Goal: Task Accomplishment & Management: Manage account settings

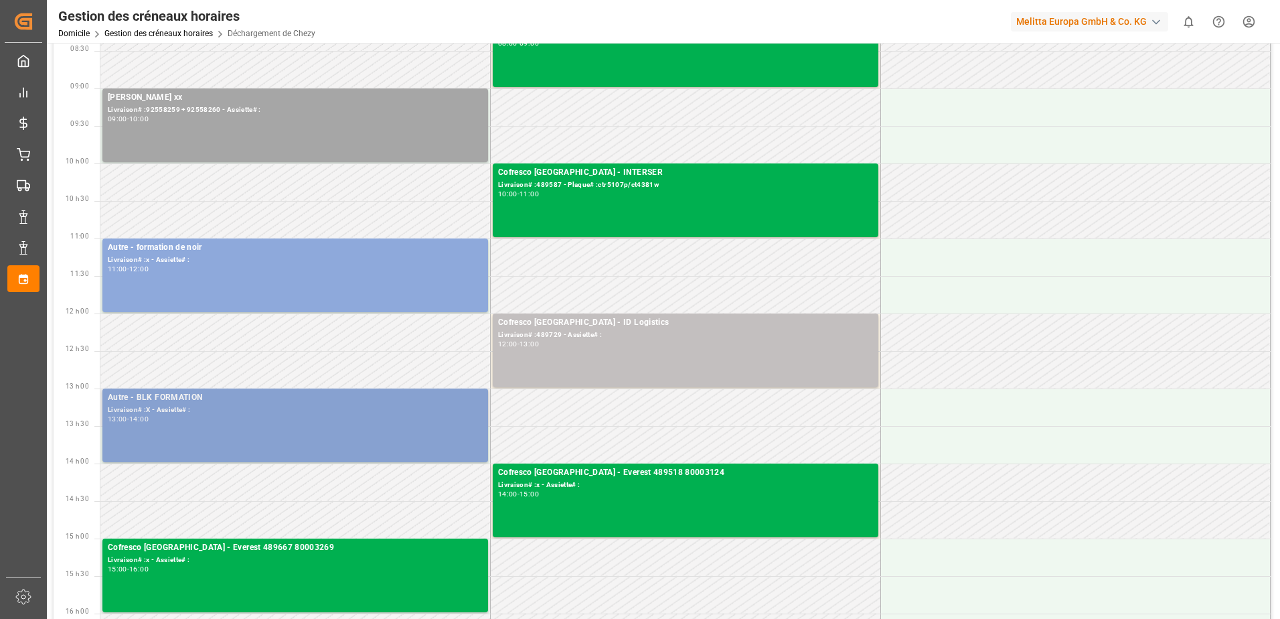
scroll to position [134, 0]
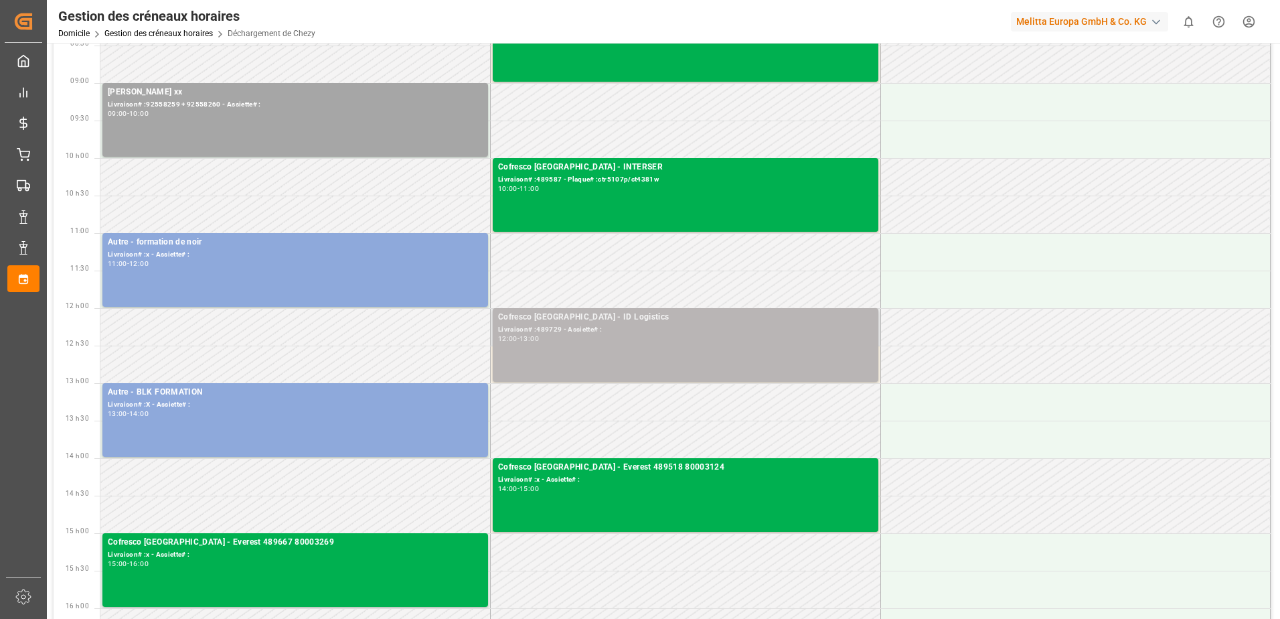
click at [692, 339] on div "12:00 - 13:00" at bounding box center [685, 338] width 375 height 7
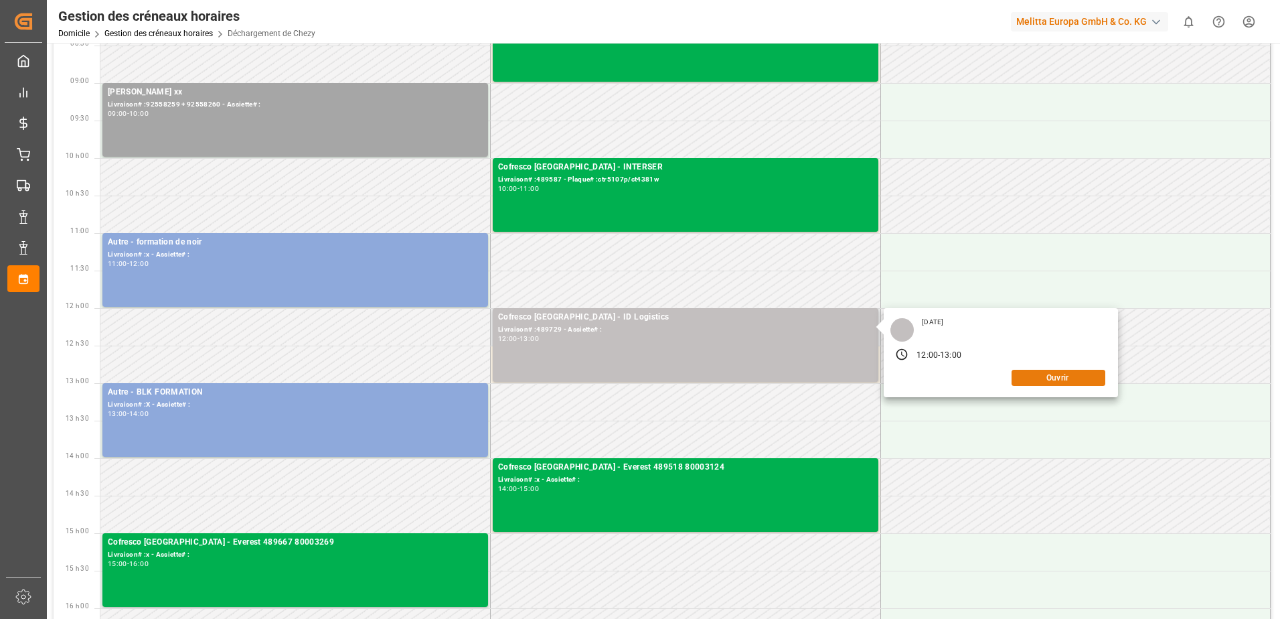
click at [1038, 377] on button "Ouvrir" at bounding box center [1059, 378] width 94 height 16
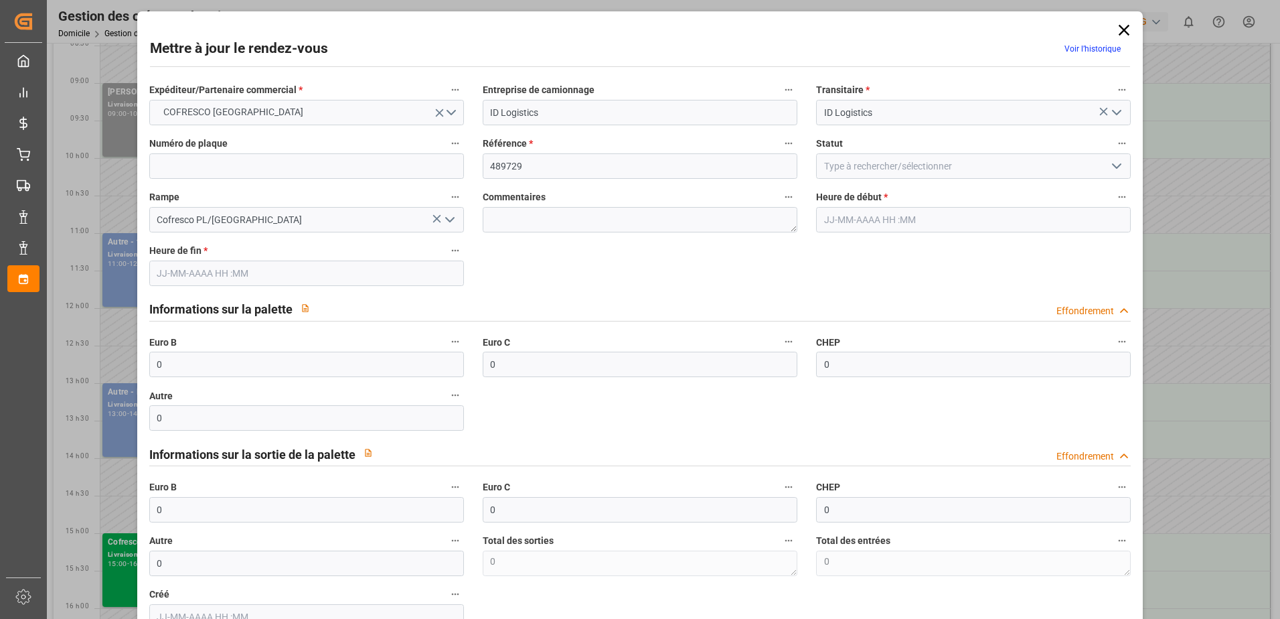
type input "[DATE] 12:00"
type input "[DATE] 13:00"
type input "[DATE] 07:28"
click at [1117, 163] on icon "Ouvrir le menu" at bounding box center [1117, 166] width 16 height 16
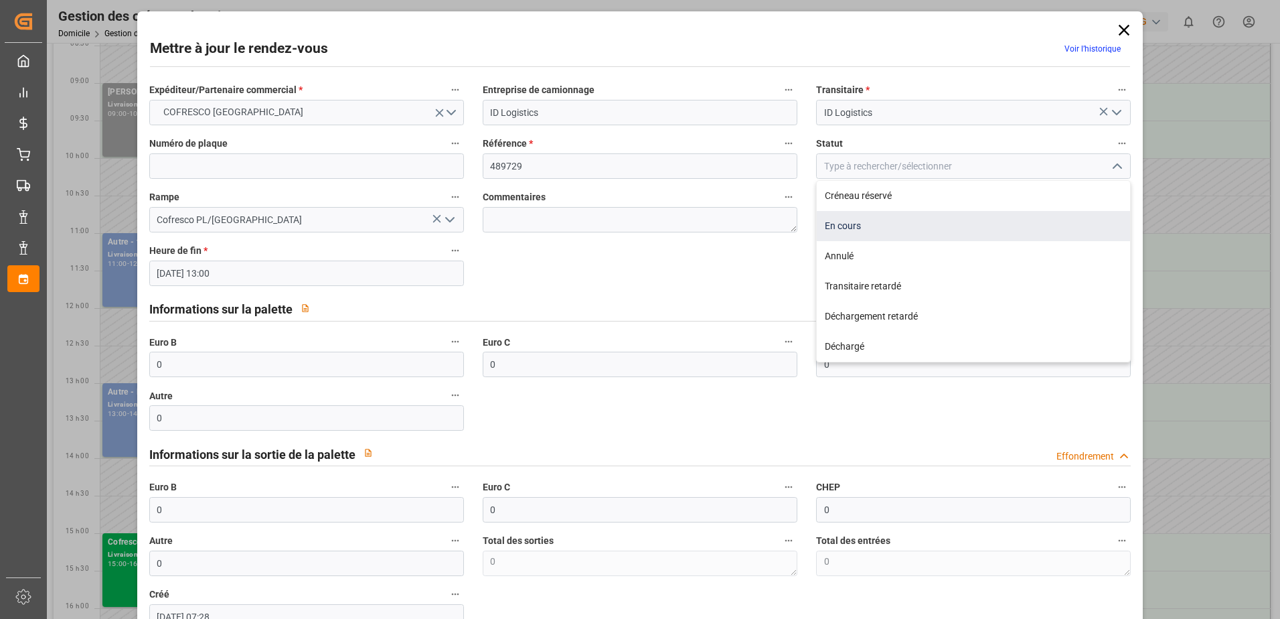
click at [932, 226] on div "En cours" at bounding box center [973, 226] width 313 height 30
type input "In Progress"
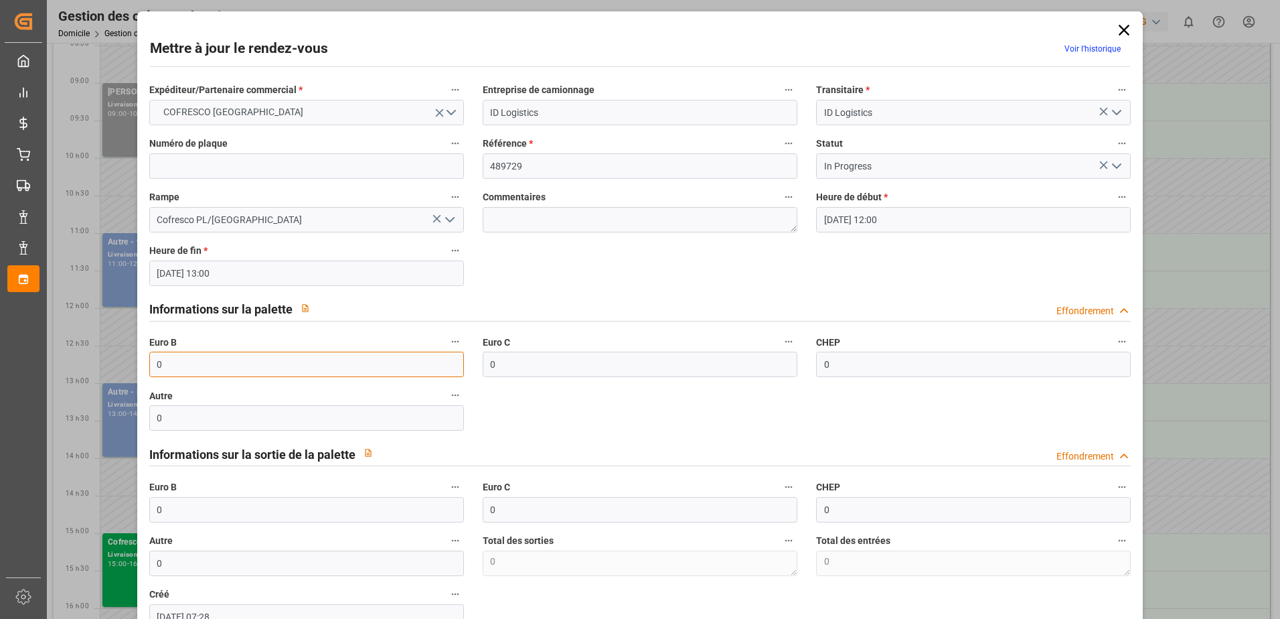
drag, startPoint x: 163, startPoint y: 365, endPoint x: 133, endPoint y: 370, distance: 29.9
click at [133, 370] on div "Mettre à jour le rendez-vous Voir l’historique Expéditeur/Partenaire commercial…" at bounding box center [640, 309] width 1280 height 619
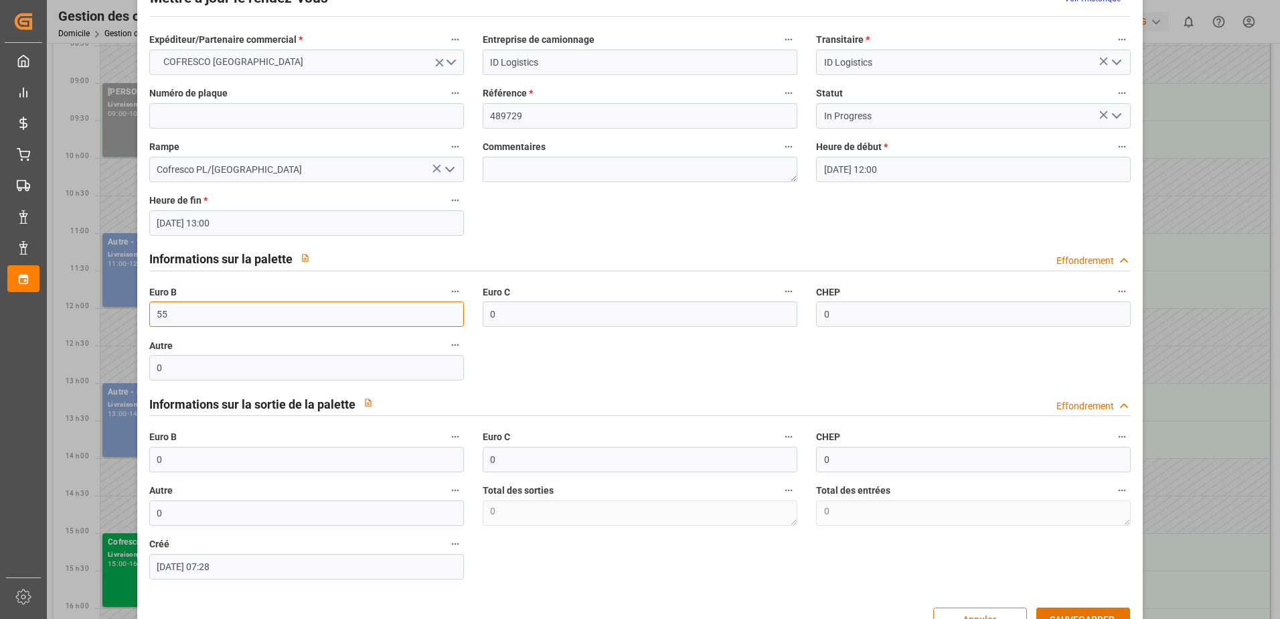
scroll to position [88, 0]
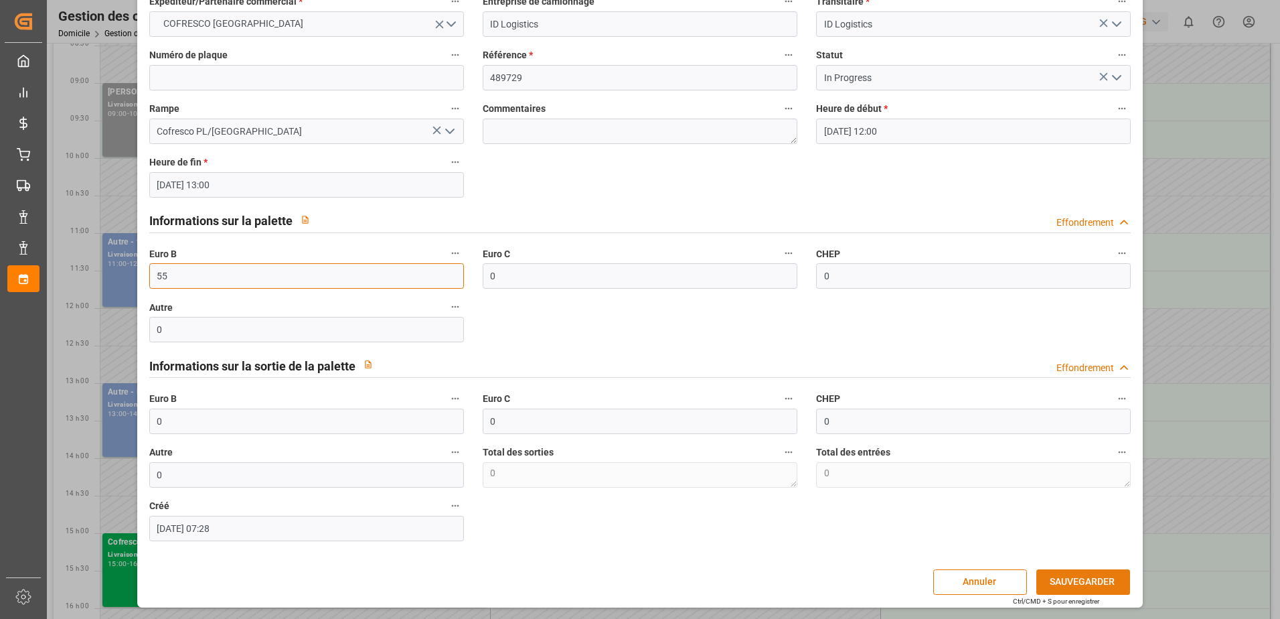
type input "55"
click at [1076, 578] on button "SAUVEGARDER" at bounding box center [1083, 581] width 94 height 25
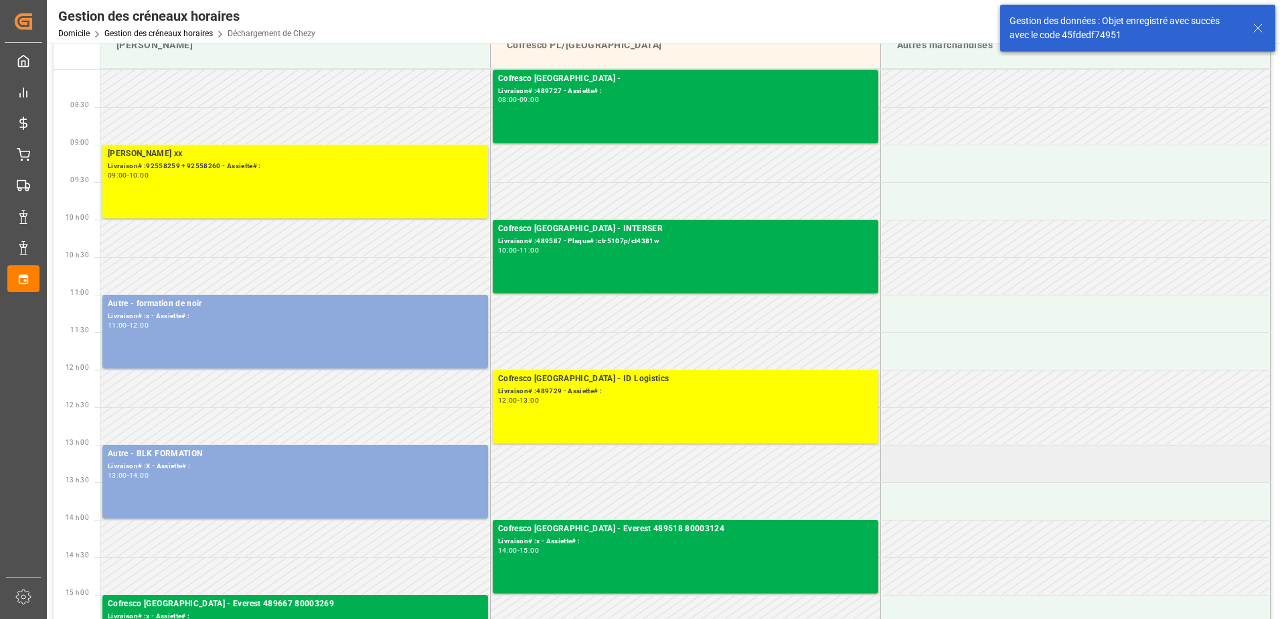
scroll to position [67, 0]
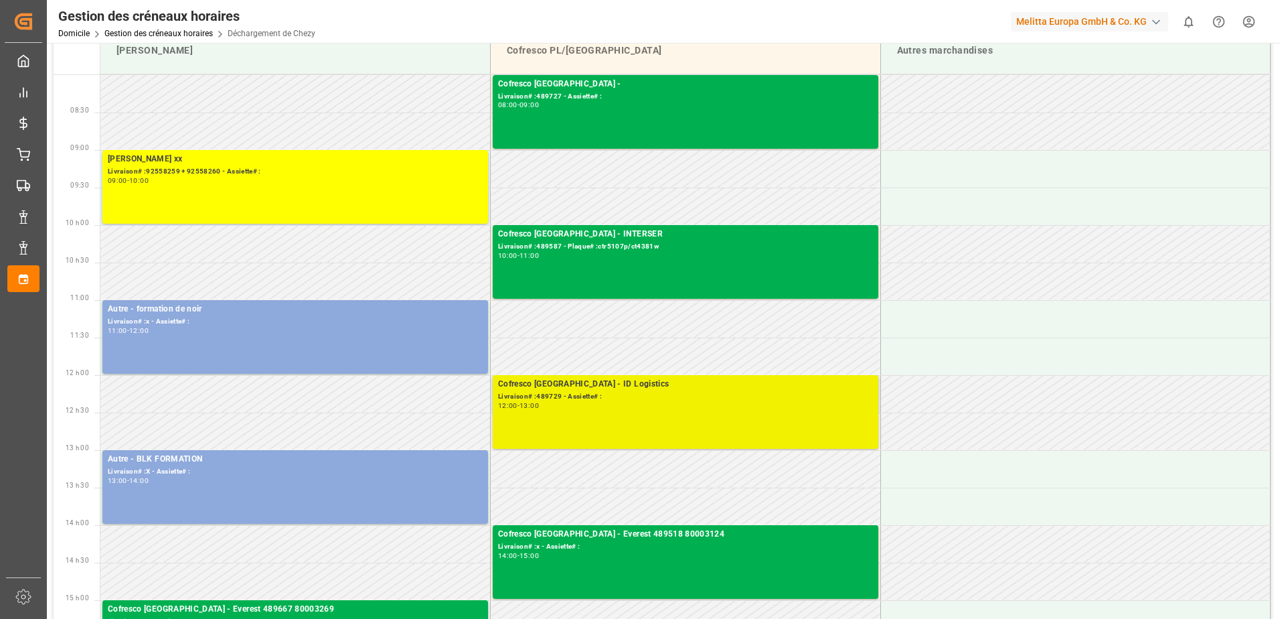
click at [747, 412] on div "Cofresco [GEOGRAPHIC_DATA] - ID Logistics Livraison# :489729 - Assiette# : 12:0…" at bounding box center [685, 412] width 375 height 68
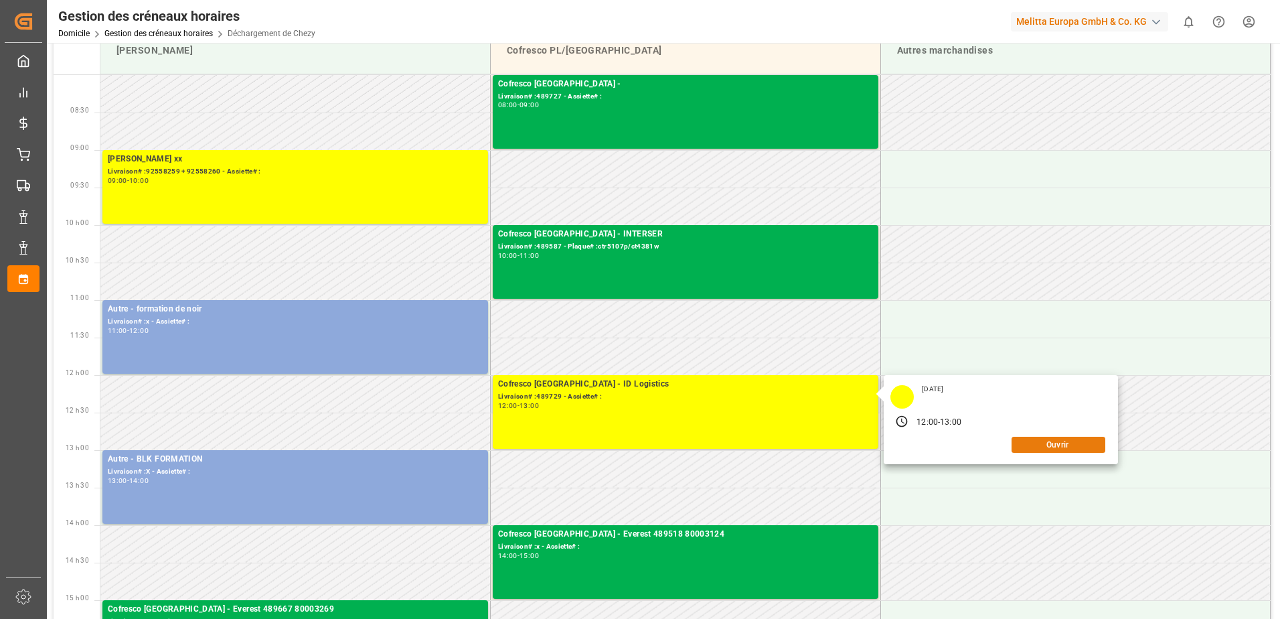
click at [1040, 449] on button "Ouvrir" at bounding box center [1059, 445] width 94 height 16
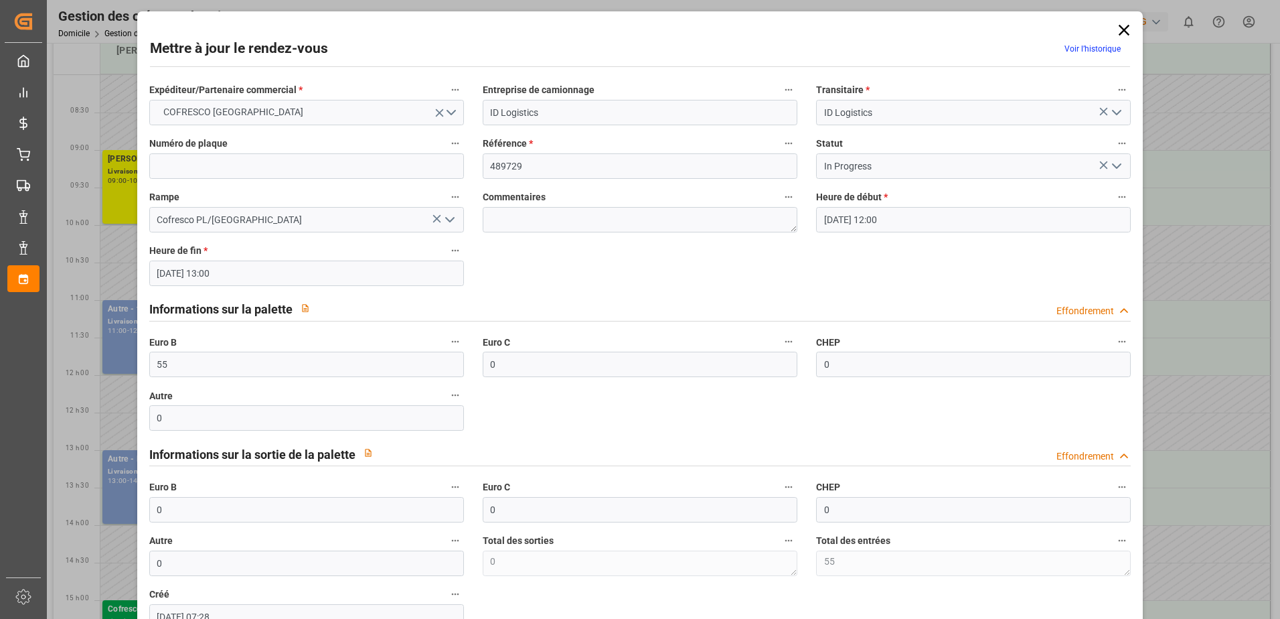
click at [1113, 164] on icon "Ouvrir le menu" at bounding box center [1117, 166] width 16 height 16
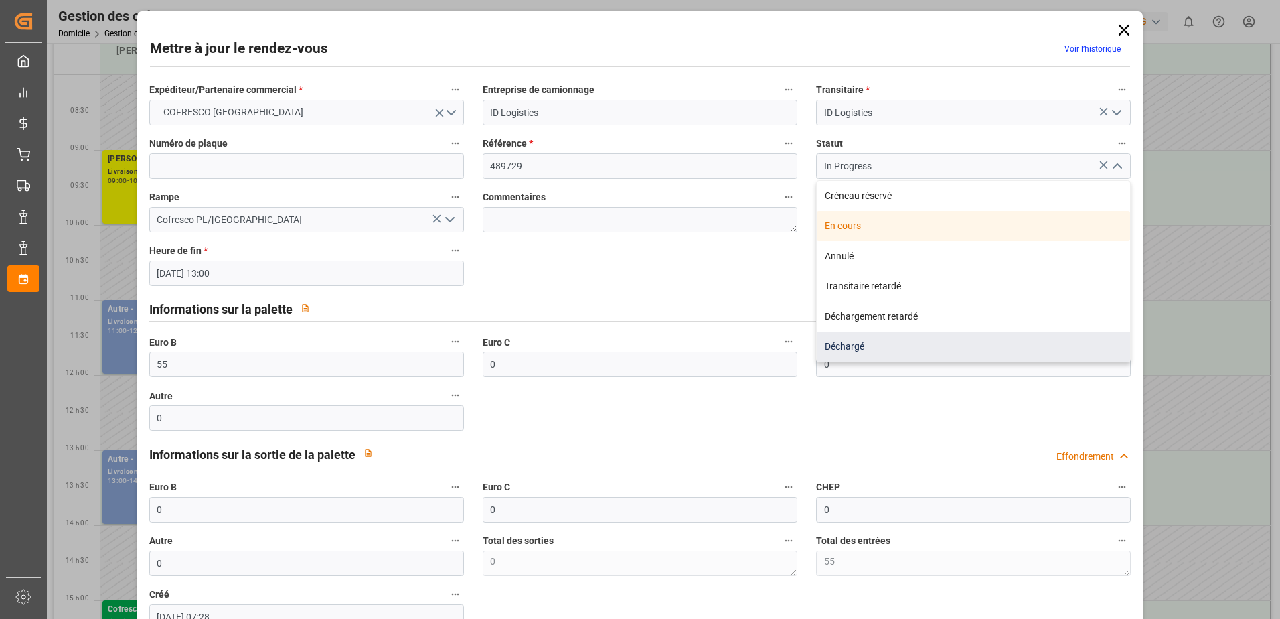
click at [892, 351] on div "Déchargé" at bounding box center [973, 346] width 313 height 30
type input "Unloaded"
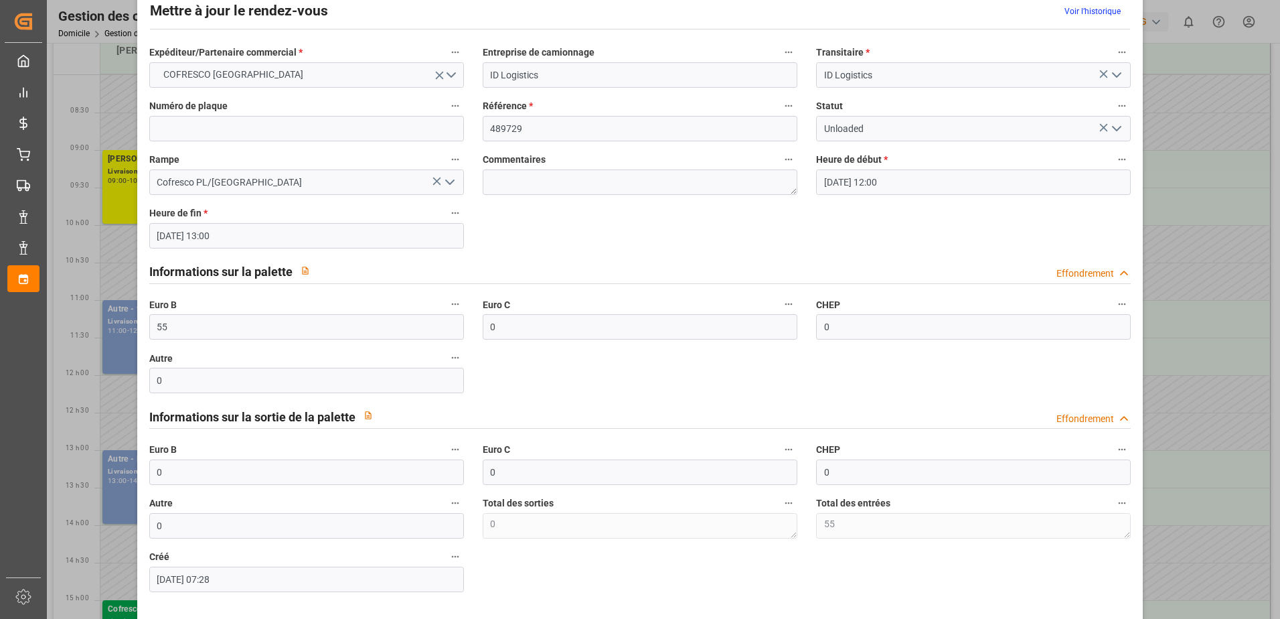
scroll to position [88, 0]
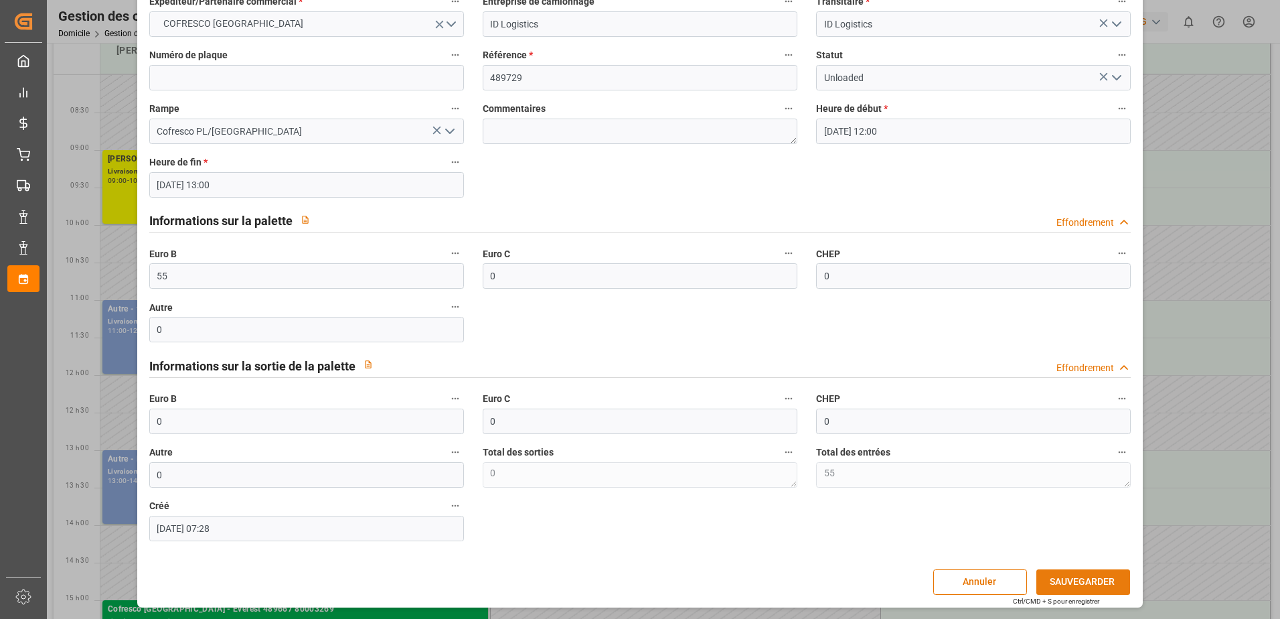
click at [1118, 576] on button "SAUVEGARDER" at bounding box center [1083, 581] width 94 height 25
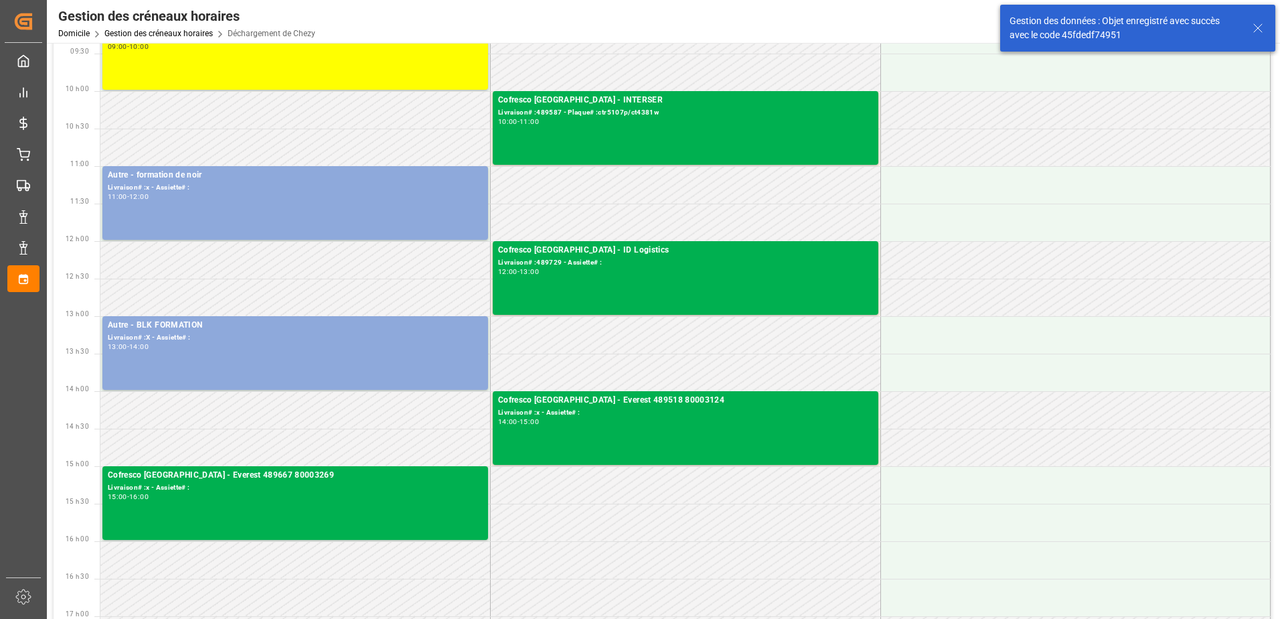
scroll to position [0, 0]
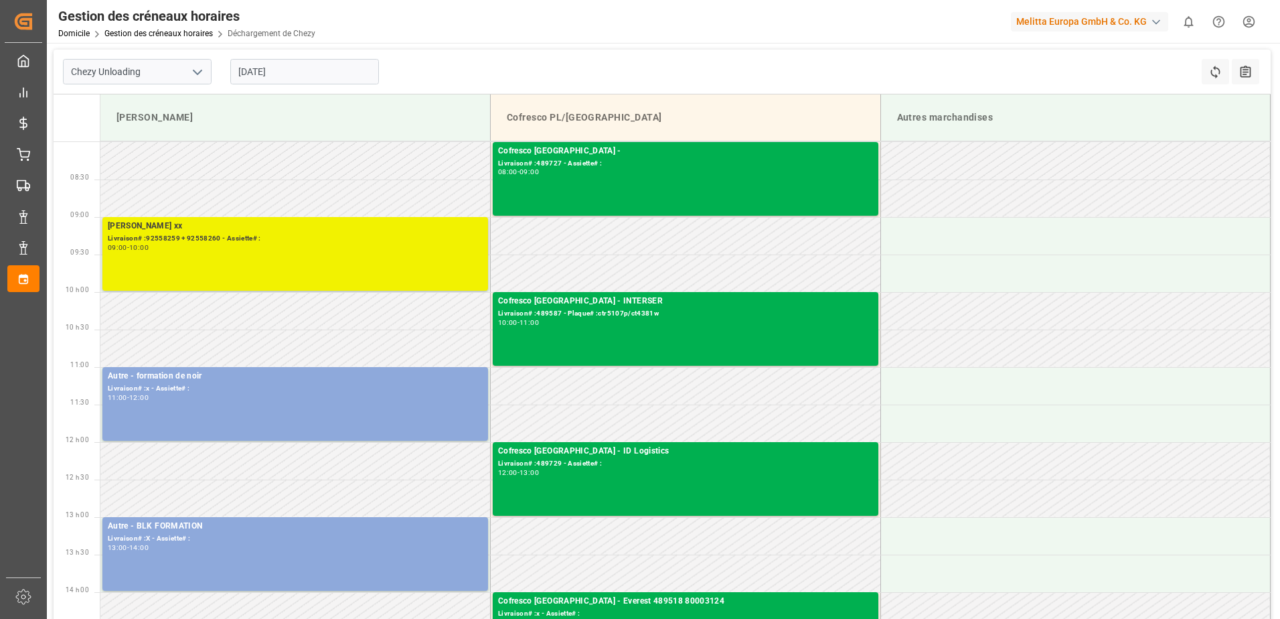
click at [339, 244] on div "09:00 - 10:00" at bounding box center [295, 247] width 375 height 7
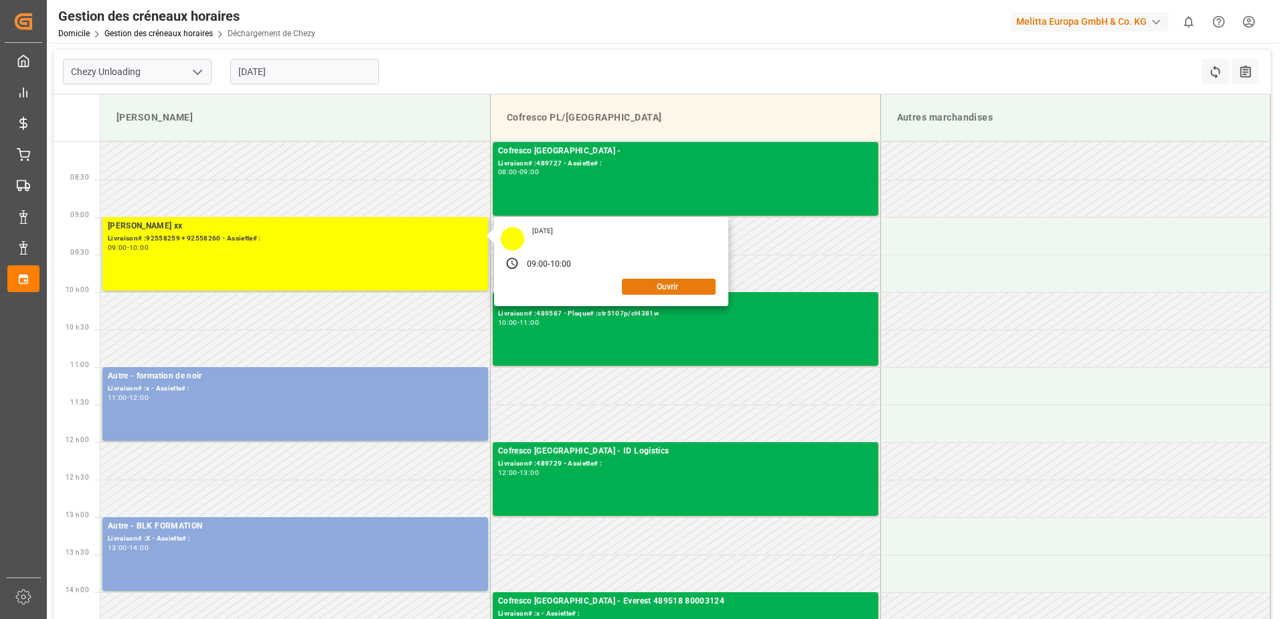
click at [655, 287] on button "Ouvrir" at bounding box center [669, 287] width 94 height 16
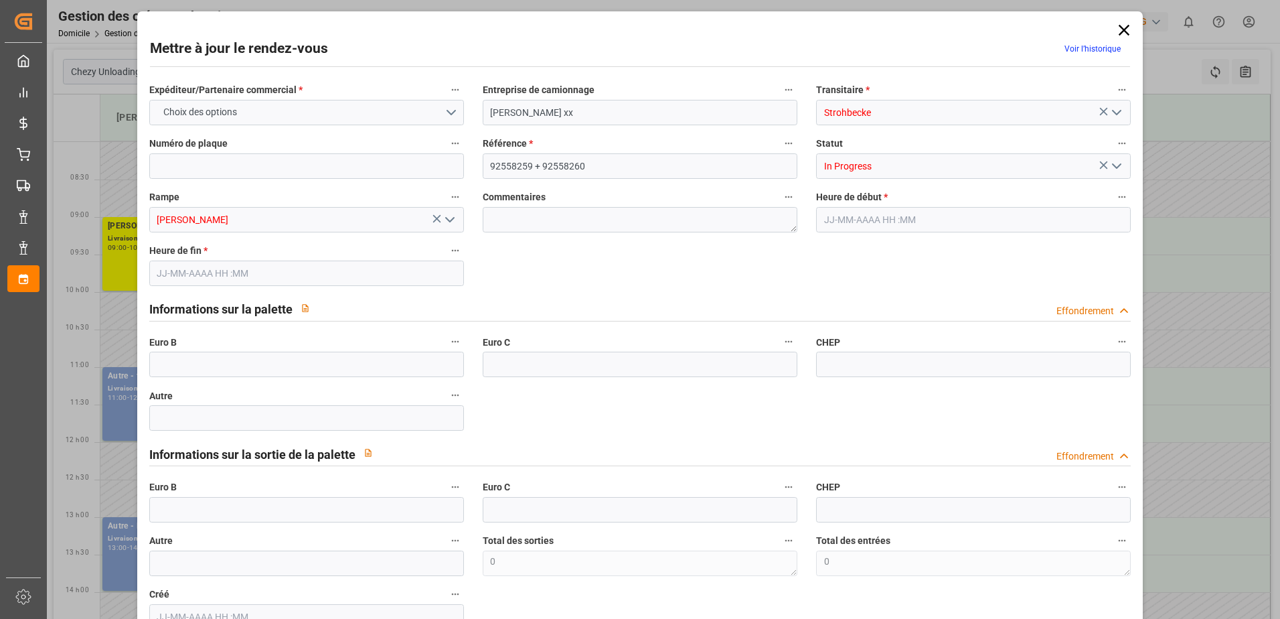
type input "0"
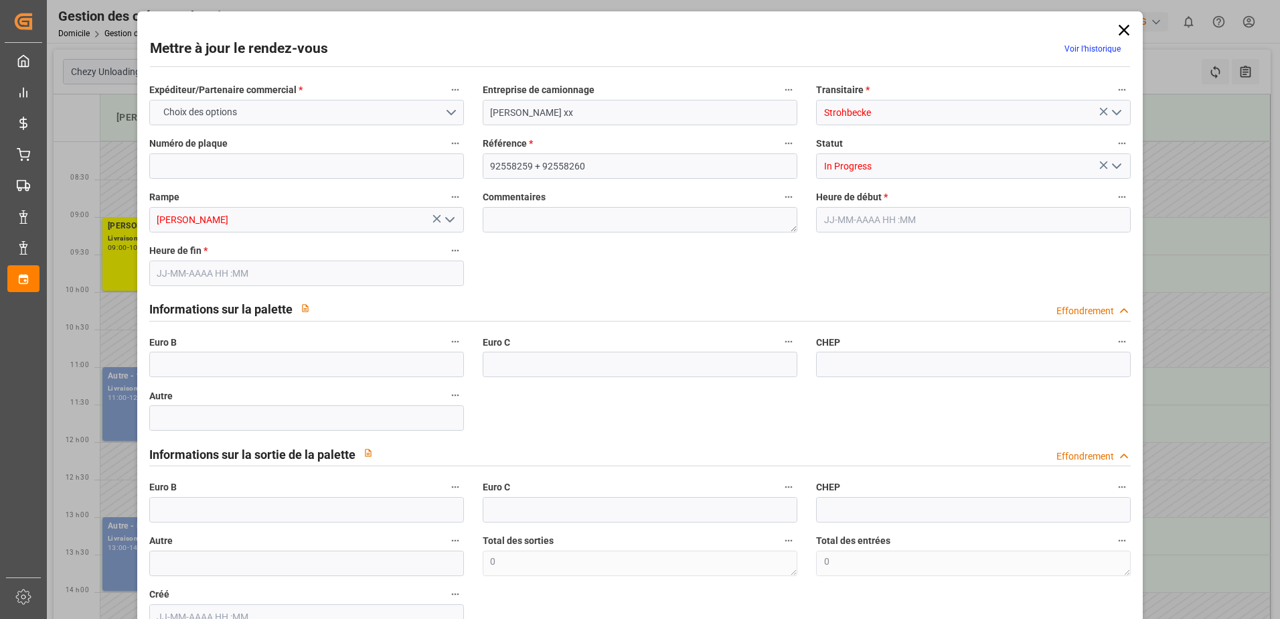
type input "0"
type input "[DATE] 09:00"
type input "[DATE] 10:00"
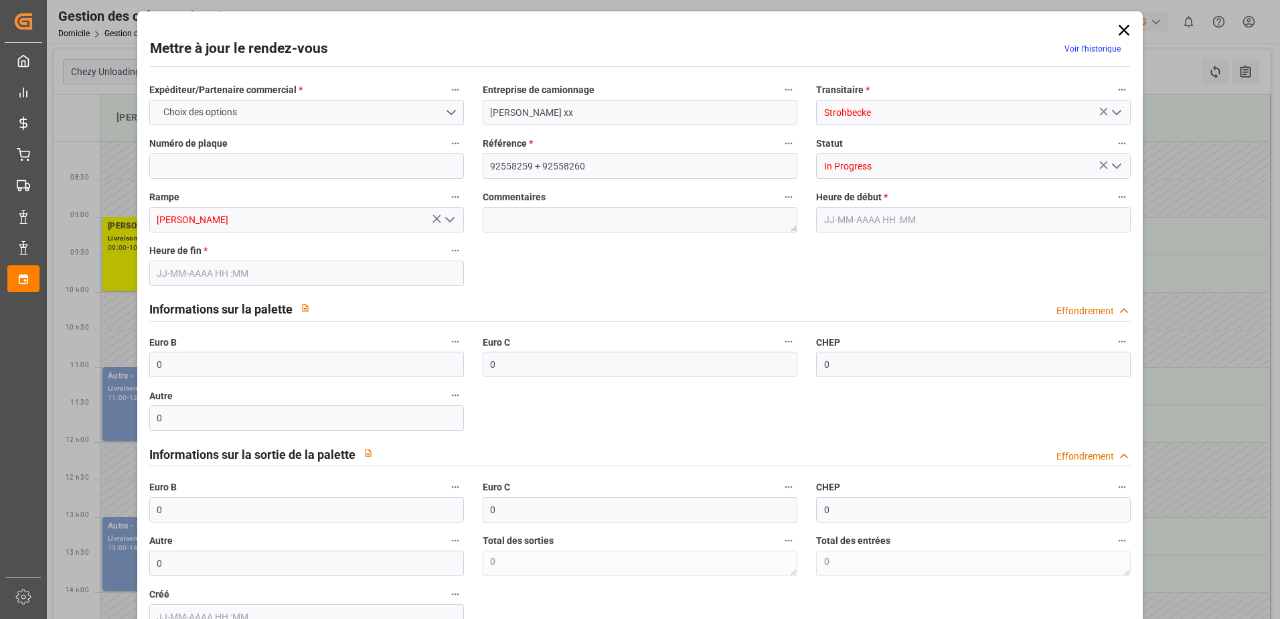
type input "[DATE] 08:17"
click at [1118, 161] on icon "Ouvrir le menu" at bounding box center [1117, 166] width 16 height 16
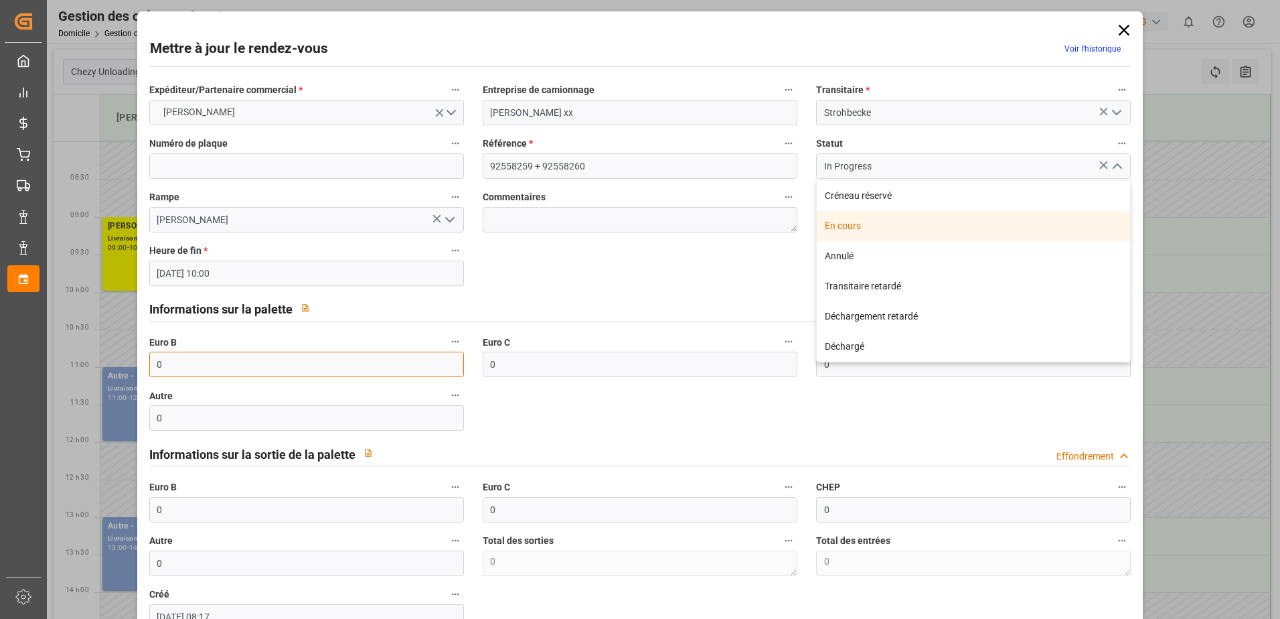
drag, startPoint x: 175, startPoint y: 372, endPoint x: 102, endPoint y: 383, distance: 73.8
click at [102, 383] on div "Mettre à jour le rendez-vous Voir l’historique Expéditeur/Partenaire commercial…" at bounding box center [640, 309] width 1280 height 619
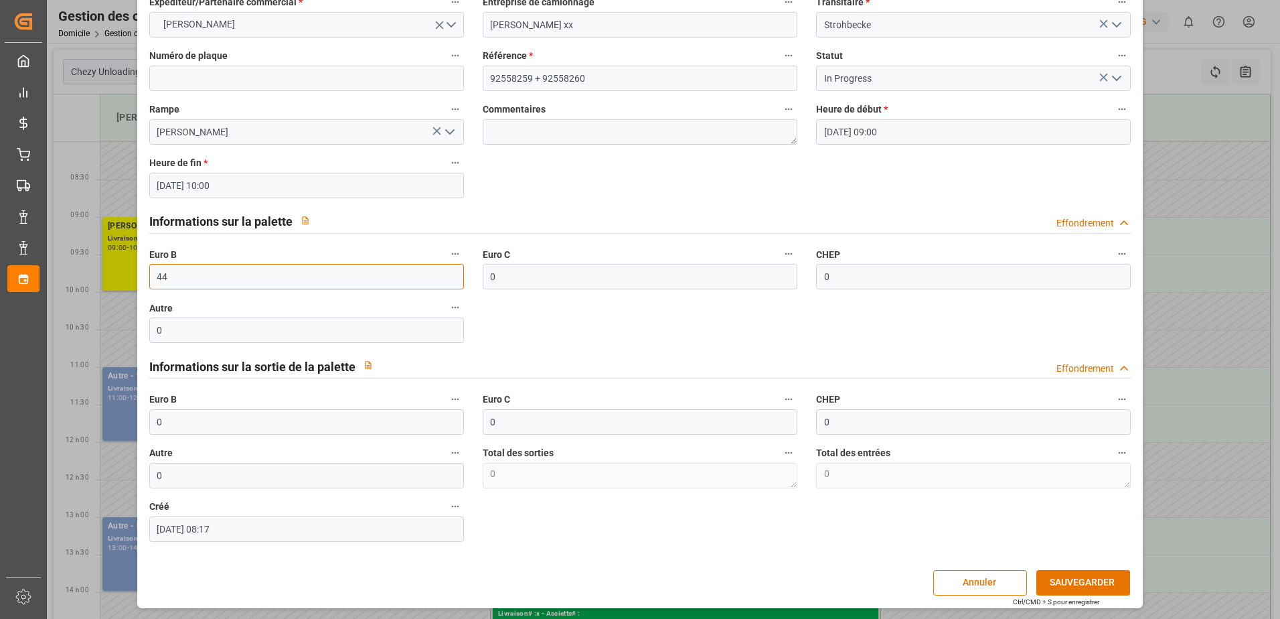
scroll to position [88, 0]
type input "44"
click at [1089, 579] on button "SAUVEGARDER" at bounding box center [1083, 581] width 94 height 25
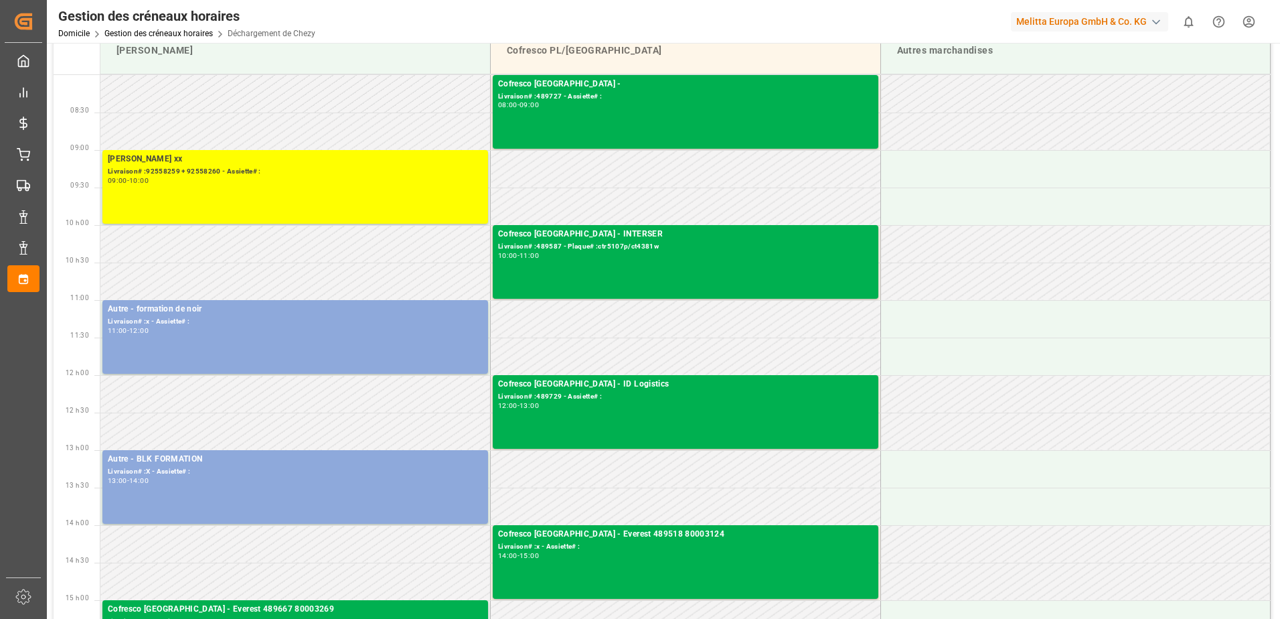
scroll to position [0, 0]
